Goal: Check status: Check status

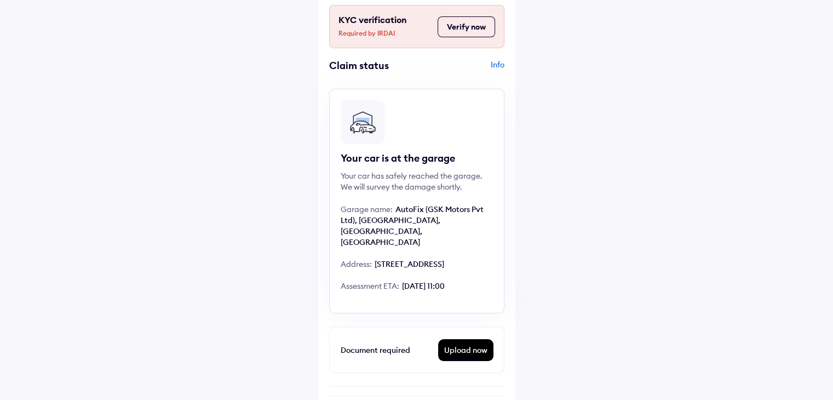
scroll to position [55, 0]
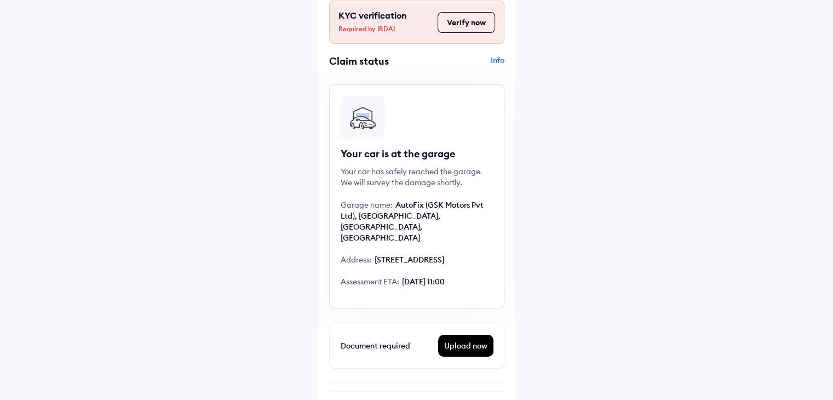
drag, startPoint x: 342, startPoint y: 235, endPoint x: 467, endPoint y: 259, distance: 127.7
click at [467, 275] on div "Address: [STREET_ADDRESS]" at bounding box center [417, 280] width 152 height 11
copy div "Address: [STREET_ADDRESS]"
click at [323, 301] on div "KYC verification Required by IRDAI Verify now Claim status Info Your car is at …" at bounding box center [416, 401] width 197 height 823
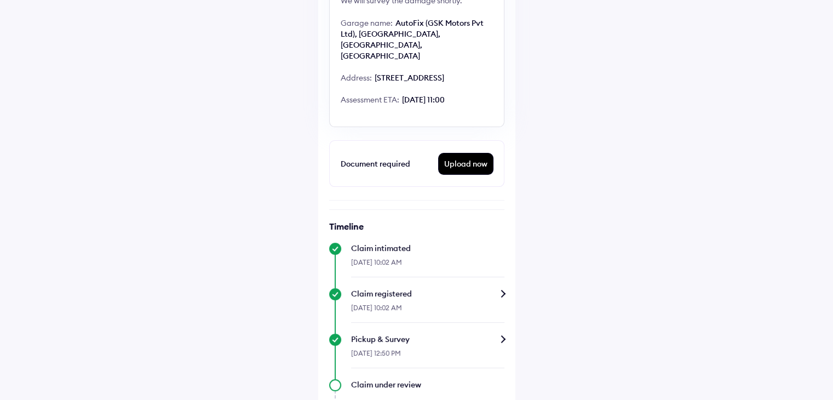
scroll to position [164, 0]
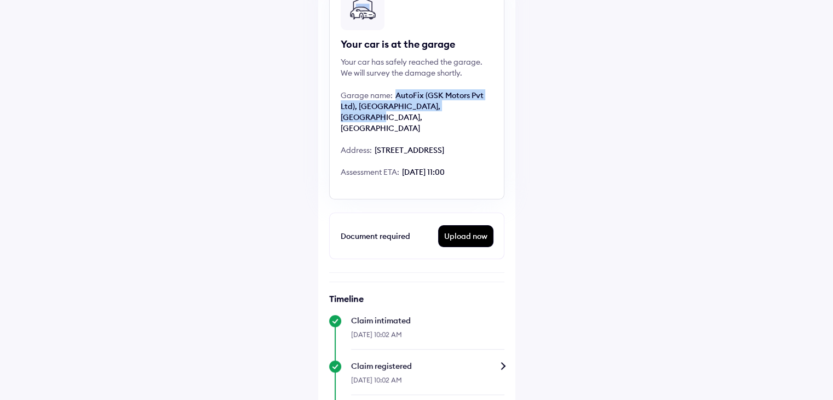
drag, startPoint x: 396, startPoint y: 93, endPoint x: 482, endPoint y: 108, distance: 86.8
click at [482, 144] on div "Garage name: AutoFix (GSK Motors Pvt Ltd), Badshapur, Gurugram, Haryana" at bounding box center [417, 149] width 152 height 11
copy span "AutoFix (GSK Motors Pvt Ltd), [GEOGRAPHIC_DATA], [GEOGRAPHIC_DATA], [GEOGRAPHIC…"
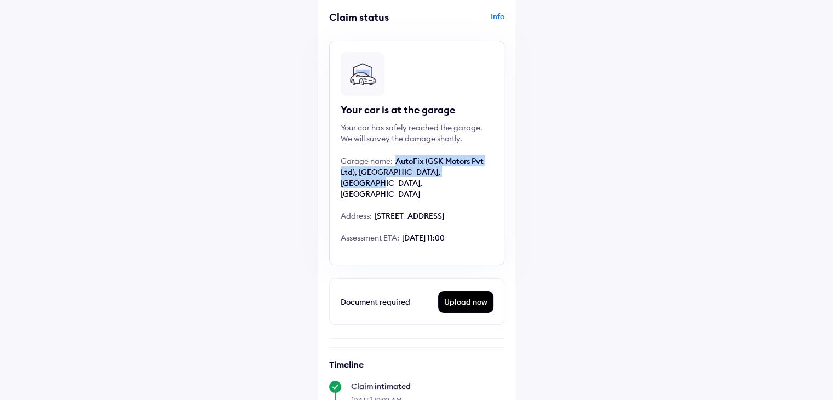
scroll to position [219, 0]
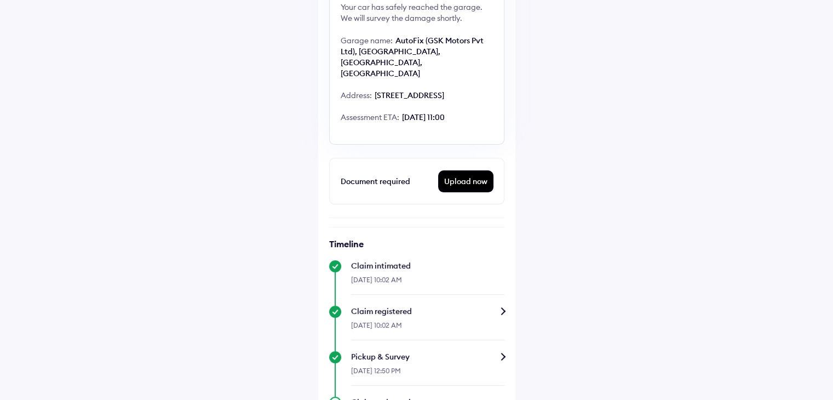
click at [466, 180] on div "Upload now" at bounding box center [466, 181] width 54 height 21
